Goal: Ask a question

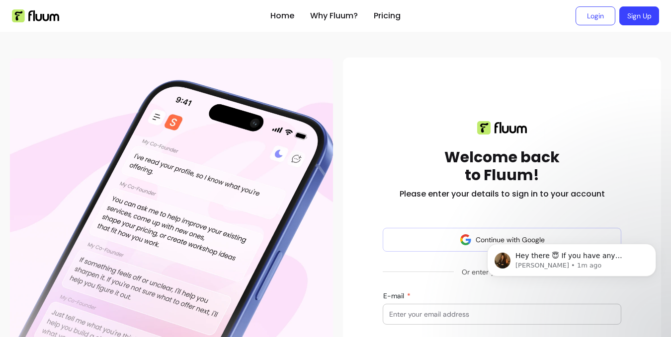
click at [476, 234] on body "Hey there 😇 If you have any question about what you can do with Fluum, I'm here…" at bounding box center [571, 277] width 191 height 101
click at [478, 236] on body "Hey there 😇 If you have any question about what you can do with Fluum, I'm here…" at bounding box center [571, 277] width 191 height 101
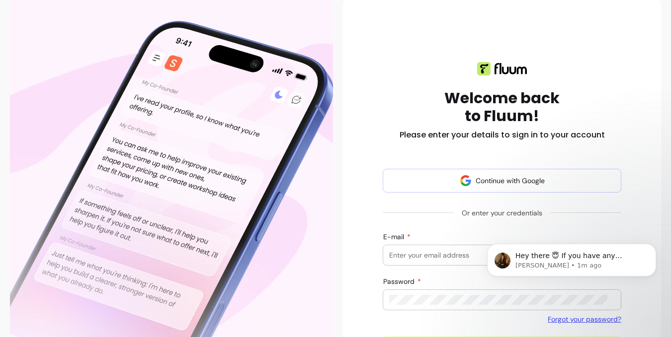
scroll to position [68, 0]
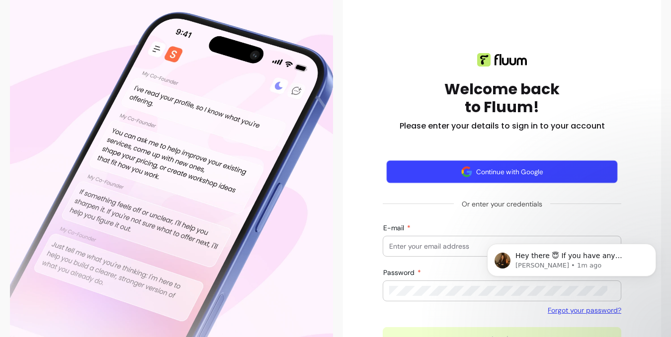
click at [492, 170] on button "Continue with Google" at bounding box center [501, 171] width 231 height 23
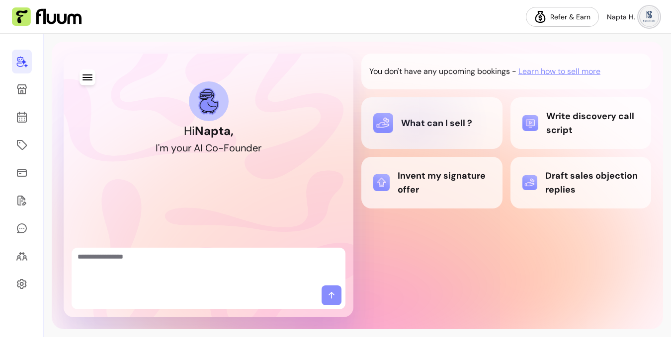
click at [415, 127] on div "What can I sell ?" at bounding box center [431, 123] width 117 height 20
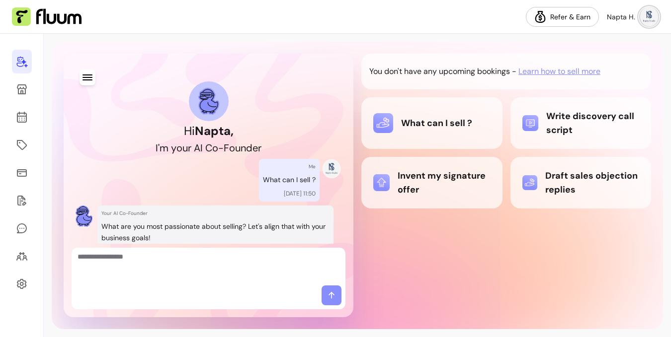
scroll to position [47, 0]
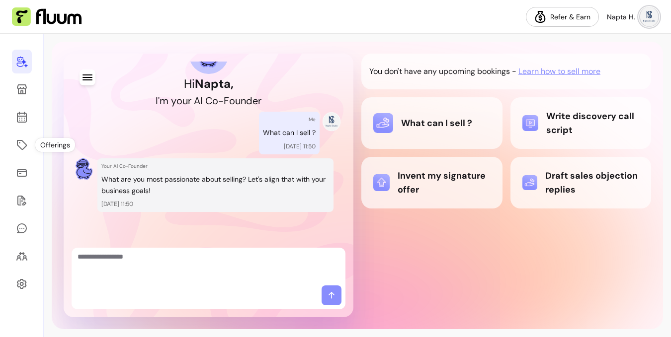
click at [226, 269] on textarea "Ask me anything..." at bounding box center [208, 267] width 262 height 30
type textarea "**********"
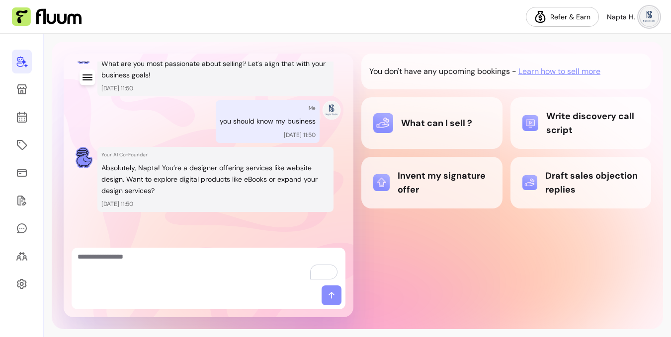
click at [234, 264] on textarea "To enrich screen reader interactions, please activate Accessibility in Grammarl…" at bounding box center [208, 267] width 262 height 30
type textarea "**********"
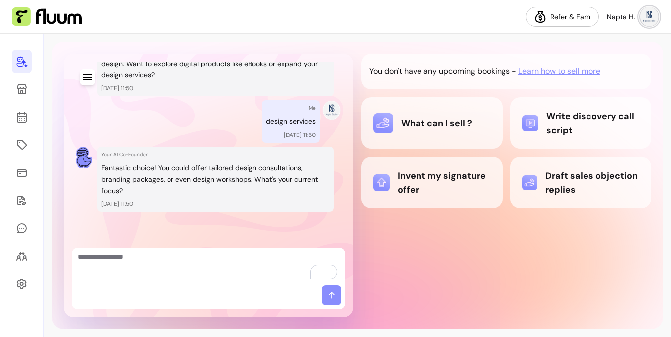
scroll to position [279, 0]
